Goal: Task Accomplishment & Management: Manage account settings

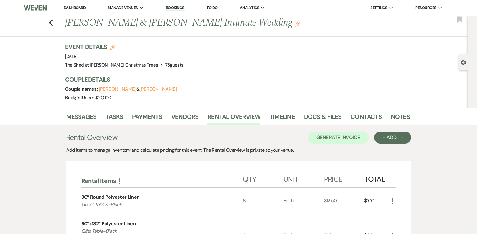
drag, startPoint x: 72, startPoint y: 6, endPoint x: 75, endPoint y: 15, distance: 9.4
click at [72, 6] on link "Dashboard" at bounding box center [75, 7] width 22 height 5
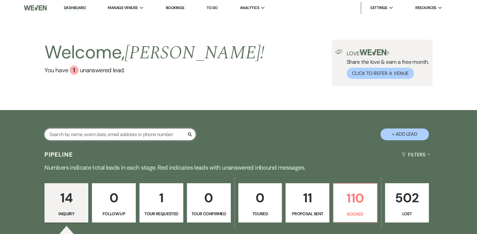
click at [113, 134] on input "text" at bounding box center [119, 135] width 151 height 12
type input "cer"
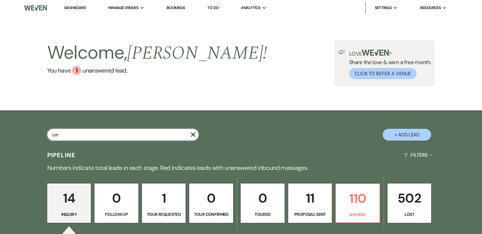
select select "6"
select select "8"
select select "5"
select select "8"
select select "5"
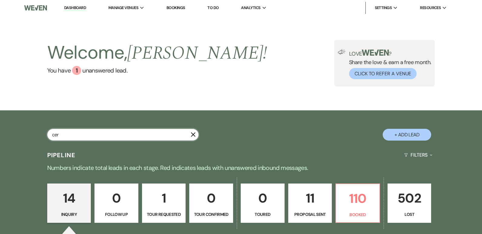
select select "8"
select select "5"
select select "8"
select select "5"
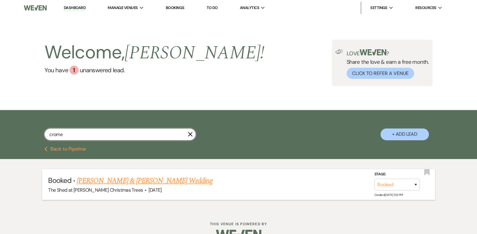
type input "crome"
click at [132, 182] on link "[PERSON_NAME] & [PERSON_NAME] Wedding" at bounding box center [145, 180] width 136 height 11
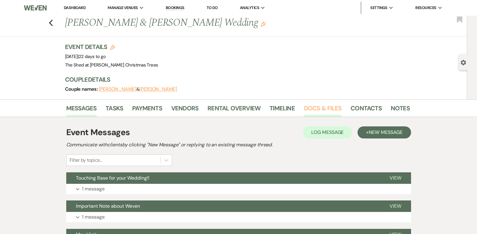
click at [314, 111] on link "Docs & Files" at bounding box center [323, 109] width 38 height 13
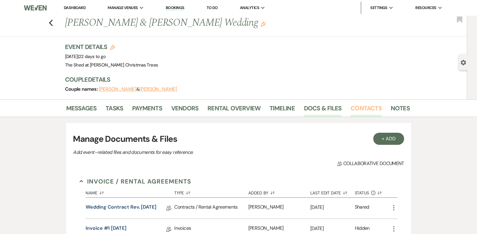
click at [359, 109] on link "Contacts" at bounding box center [366, 109] width 31 height 13
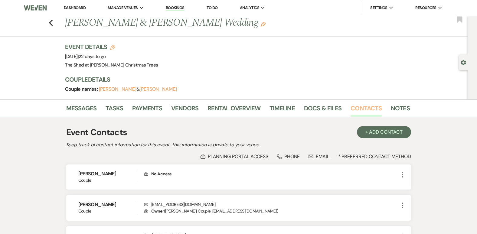
scroll to position [30, 0]
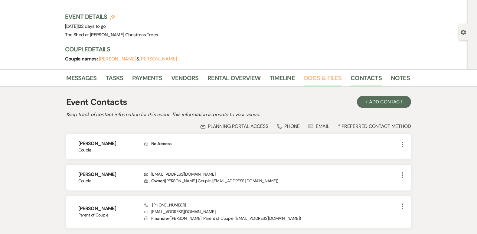
click at [310, 78] on link "Docs & Files" at bounding box center [323, 79] width 38 height 13
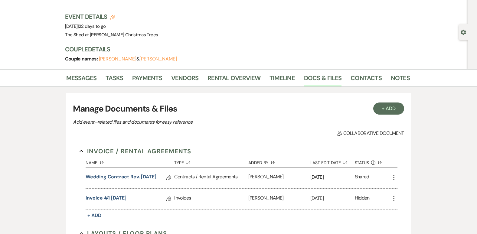
click at [140, 176] on link "Wedding Contract Rev. [DATE]" at bounding box center [121, 177] width 71 height 9
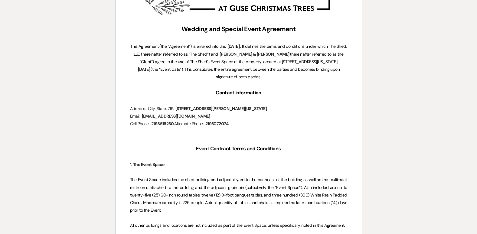
scroll to position [182, 0]
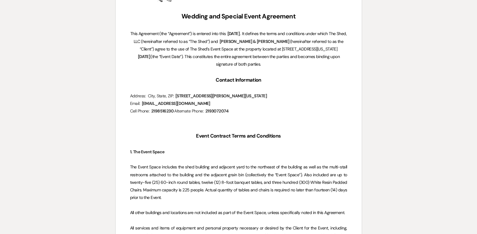
drag, startPoint x: 322, startPoint y: 56, endPoint x: 330, endPoint y: 56, distance: 8.2
click at [322, 56] on span "(the “Event Date”). This constitutes the entire agreement between the parties a…" at bounding box center [246, 60] width 190 height 13
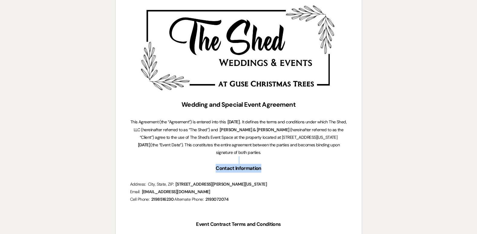
scroll to position [0, 0]
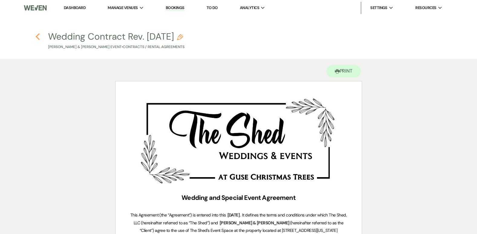
click at [40, 38] on h4 "Previous Wedding Contract Rev. [DATE] Pencil [PERSON_NAME] & [PERSON_NAME] Even…" at bounding box center [239, 40] width 436 height 20
click at [39, 37] on icon "Previous" at bounding box center [37, 36] width 5 height 7
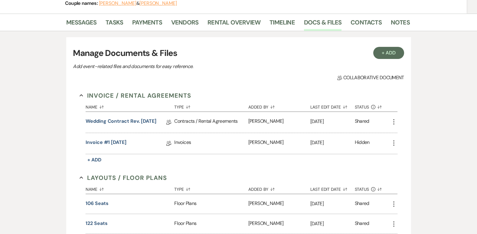
scroll to position [91, 0]
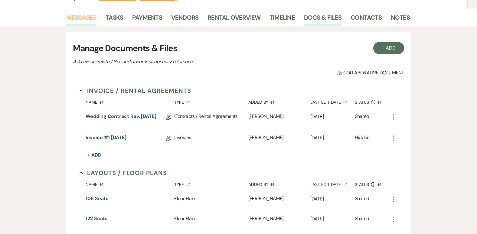
click at [69, 20] on link "Messages" at bounding box center [81, 19] width 31 height 13
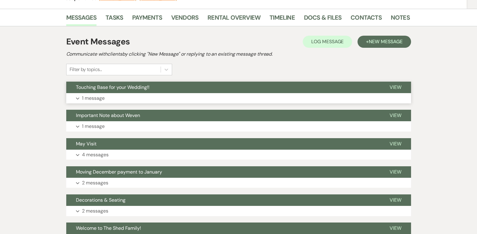
click at [80, 97] on button "Expand 1 message" at bounding box center [238, 98] width 345 height 10
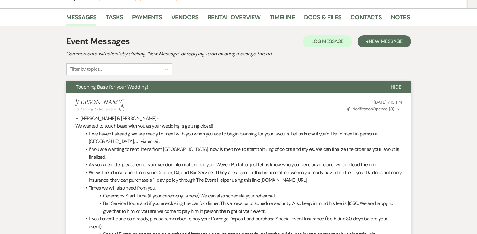
scroll to position [91, 0]
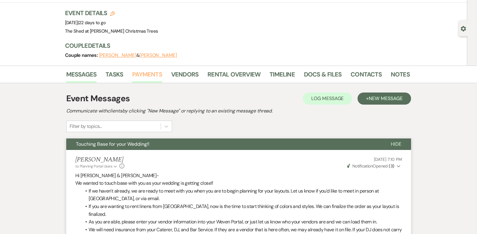
scroll to position [30, 0]
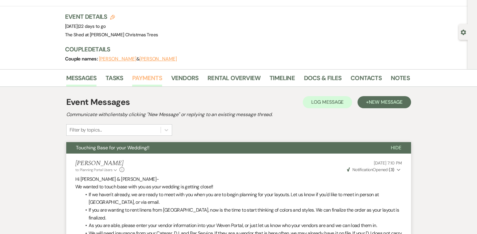
click at [143, 74] on link "Payments" at bounding box center [147, 79] width 30 height 13
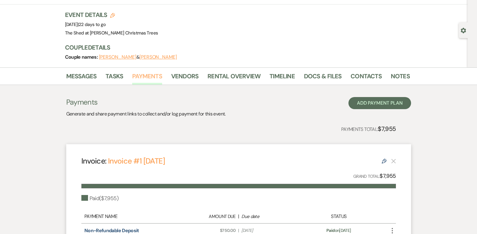
scroll to position [30, 0]
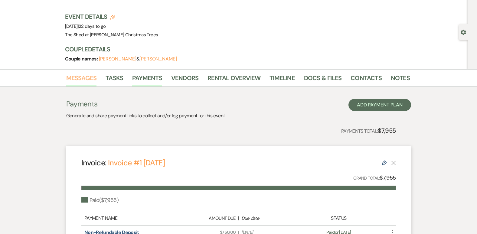
click at [73, 77] on link "Messages" at bounding box center [81, 79] width 31 height 13
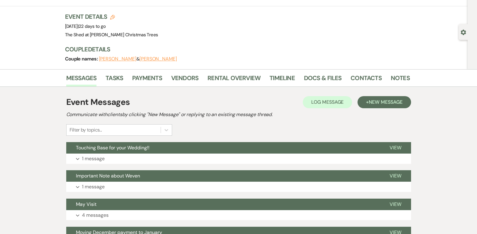
click at [436, 143] on div "Messages Tasks Payments Vendors Rental Overview Timeline Docs & Files Contacts …" at bounding box center [238, 205] width 477 height 273
click at [328, 80] on link "Docs & Files" at bounding box center [323, 79] width 38 height 13
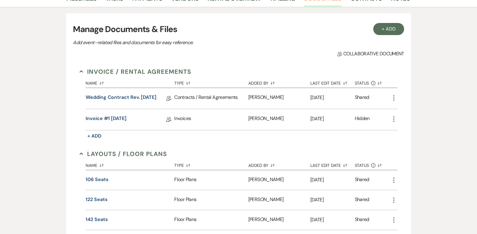
scroll to position [121, 0]
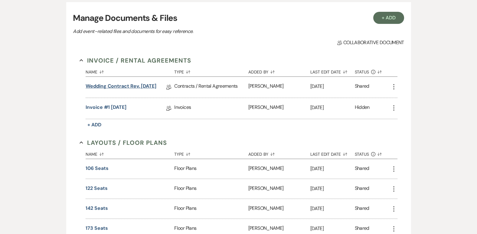
click at [136, 85] on link "Wedding Contract Rev. [DATE]" at bounding box center [121, 87] width 71 height 9
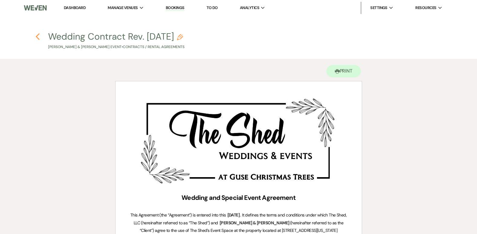
click at [40, 38] on icon "Previous" at bounding box center [37, 36] width 5 height 7
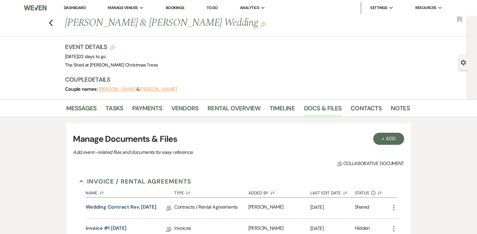
scroll to position [121, 0]
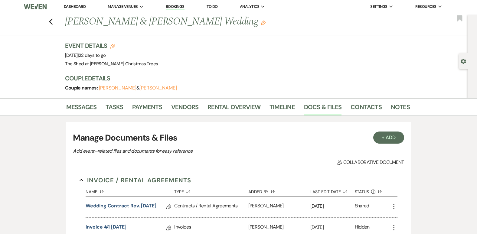
scroll to position [0, 0]
